Goal: Task Accomplishment & Management: Complete application form

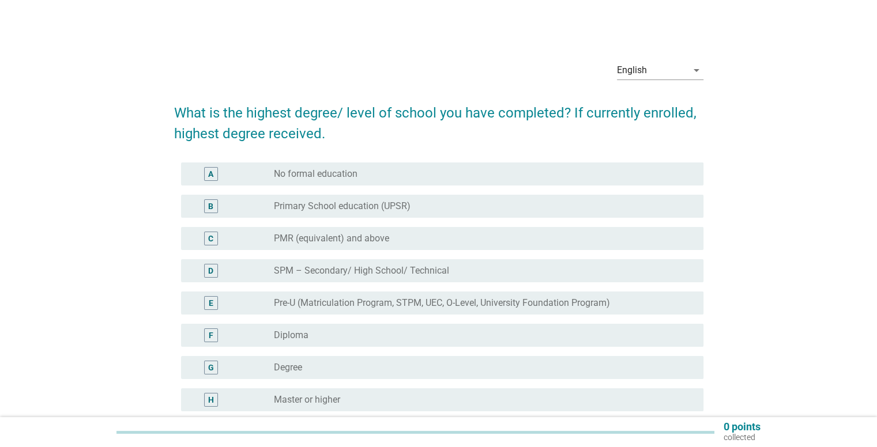
scroll to position [59, 0]
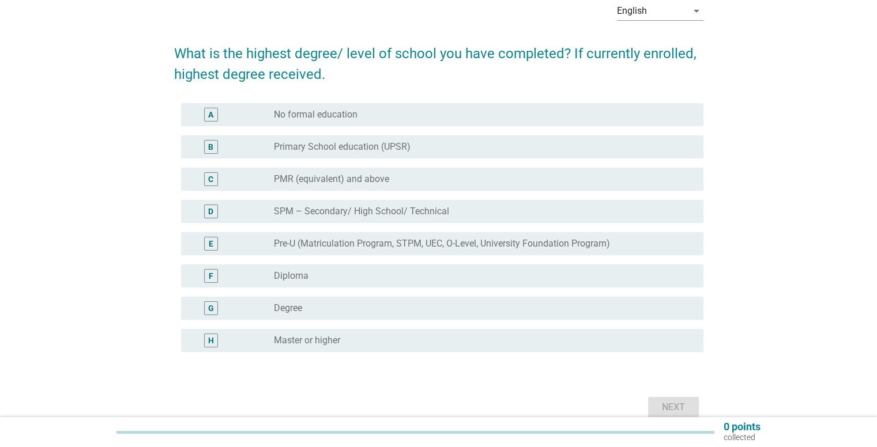
click at [371, 314] on div "radio_button_unchecked Degree" at bounding box center [479, 309] width 410 height 12
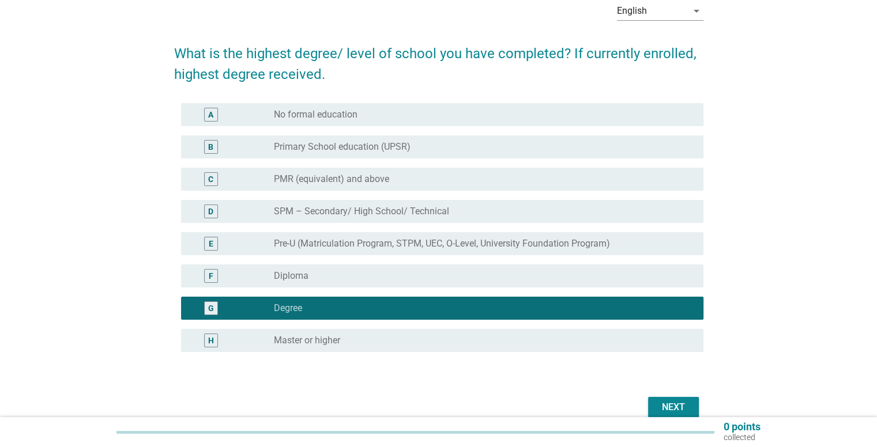
click at [676, 415] on button "Next" at bounding box center [673, 407] width 51 height 21
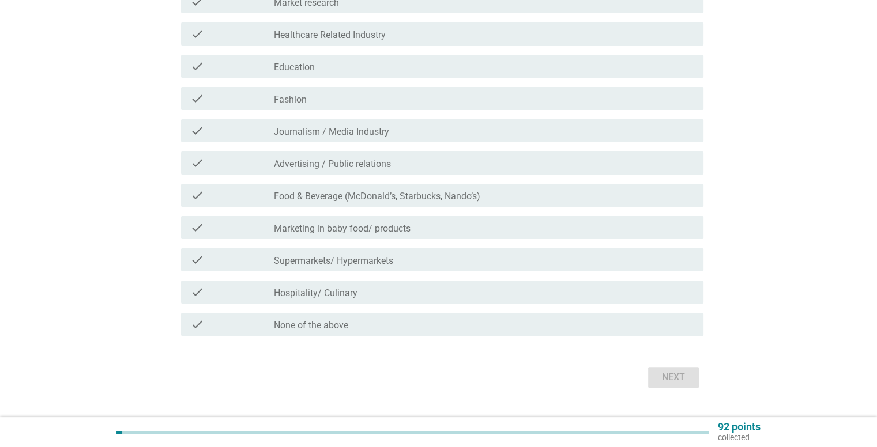
scroll to position [237, 0]
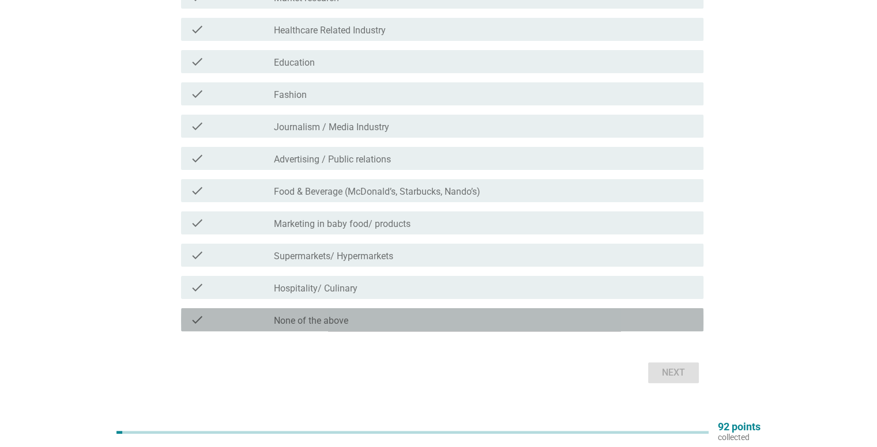
click at [325, 323] on label "None of the above" at bounding box center [311, 321] width 74 height 12
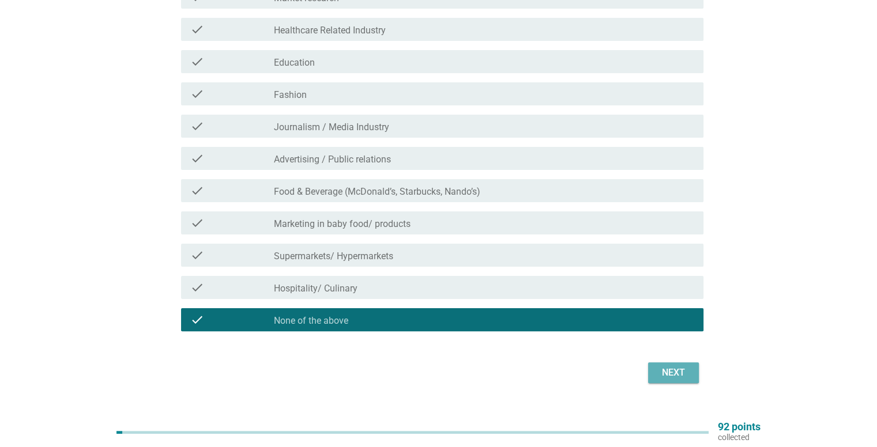
click at [676, 376] on div "Next" at bounding box center [673, 373] width 32 height 14
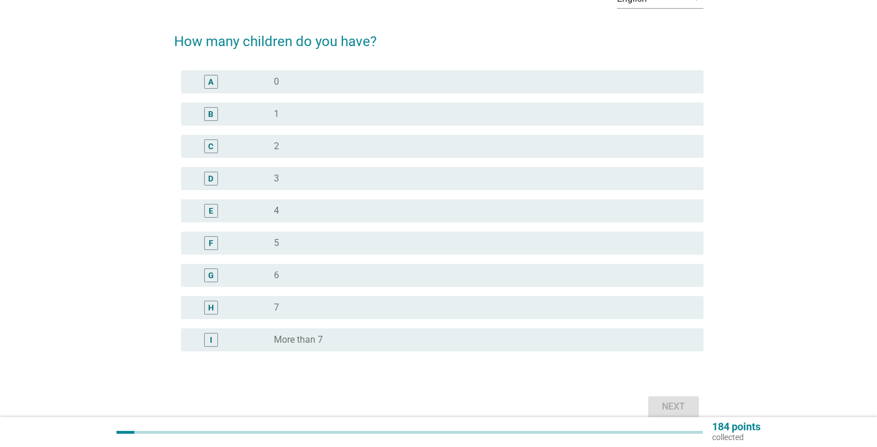
scroll to position [71, 0]
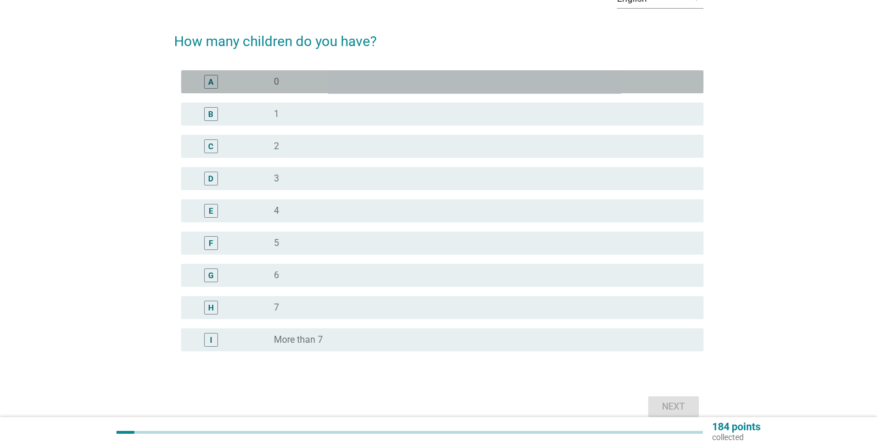
click at [406, 84] on div "radio_button_unchecked 0" at bounding box center [479, 82] width 410 height 12
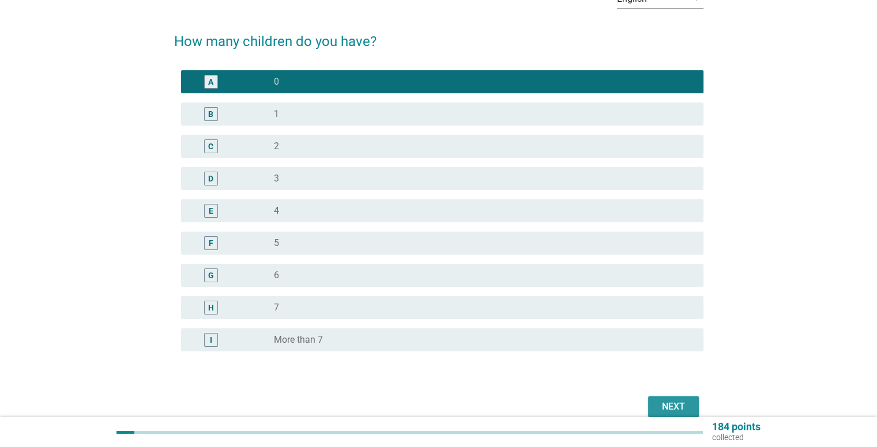
click at [673, 410] on div "Next" at bounding box center [673, 407] width 32 height 14
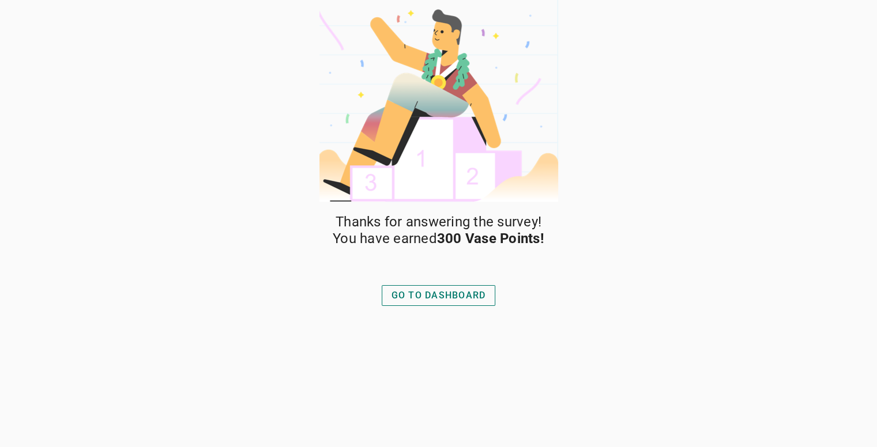
click at [437, 296] on div "GO TO DASHBOARD" at bounding box center [438, 296] width 95 height 14
